Goal: Transaction & Acquisition: Purchase product/service

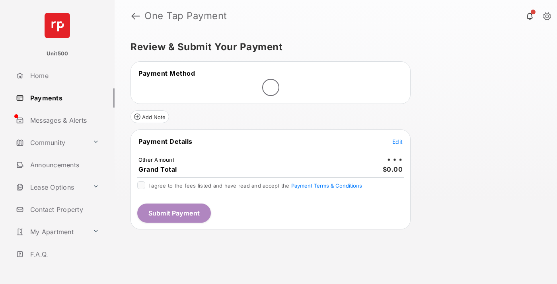
click at [398, 142] on span "Edit" at bounding box center [397, 141] width 10 height 7
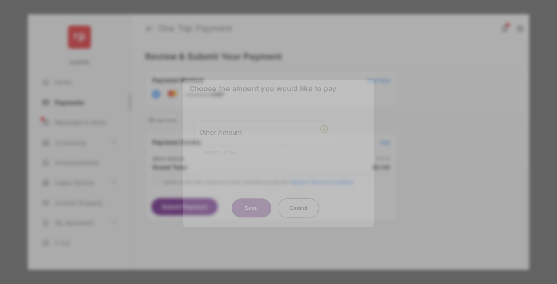
click at [264, 132] on div "Other Amount" at bounding box center [263, 132] width 129 height 14
type input "****"
click at [252, 198] on button "Save" at bounding box center [252, 207] width 40 height 19
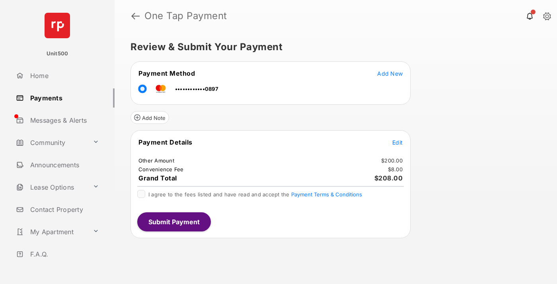
click at [398, 142] on span "Edit" at bounding box center [397, 142] width 10 height 7
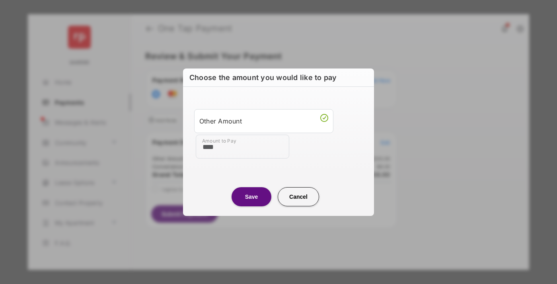
click at [252, 196] on button "Save" at bounding box center [252, 196] width 40 height 19
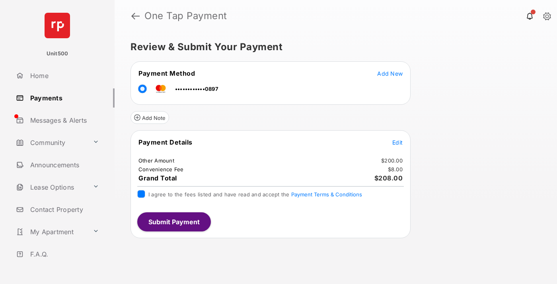
click at [174, 221] on button "Submit Payment" at bounding box center [174, 221] width 74 height 19
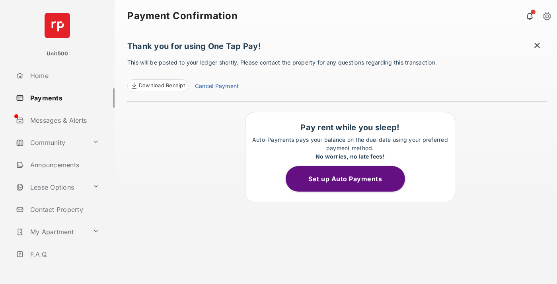
click at [537, 46] on span at bounding box center [537, 46] width 8 height 10
